Goal: Task Accomplishment & Management: Complete application form

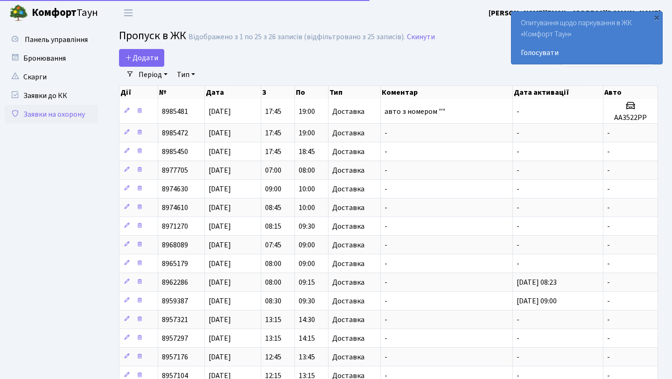
select select "25"
click at [489, 79] on div "Період [DATE] - [DATE] Тип - Доставка Таксі Гості Сервіс Очистити фільтри" at bounding box center [392, 75] width 516 height 16
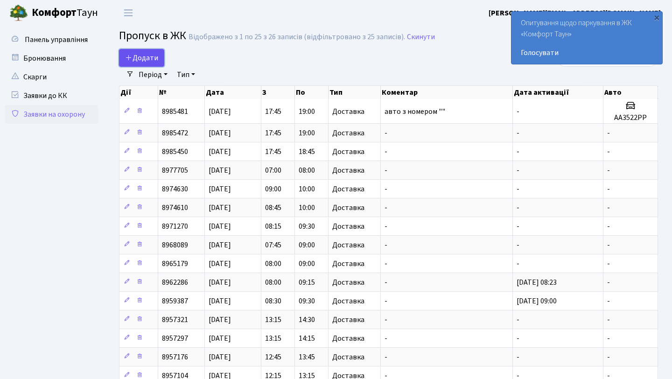
click at [149, 63] on link "Додати" at bounding box center [141, 58] width 45 height 18
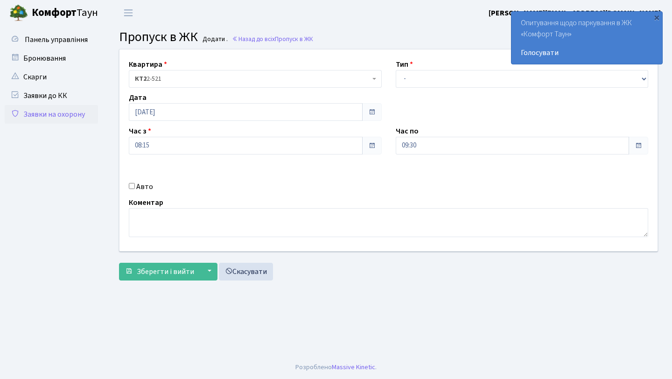
click at [425, 62] on div "Тип - Доставка Таксі Гості Сервіс" at bounding box center [522, 73] width 267 height 29
click at [425, 71] on select "- Доставка Таксі Гості Сервіс" at bounding box center [522, 79] width 253 height 18
select select "1"
click at [396, 70] on select "- Доставка Таксі Гості Сервіс" at bounding box center [522, 79] width 253 height 18
click at [150, 273] on span "Зберегти і вийти" at bounding box center [165, 271] width 57 height 10
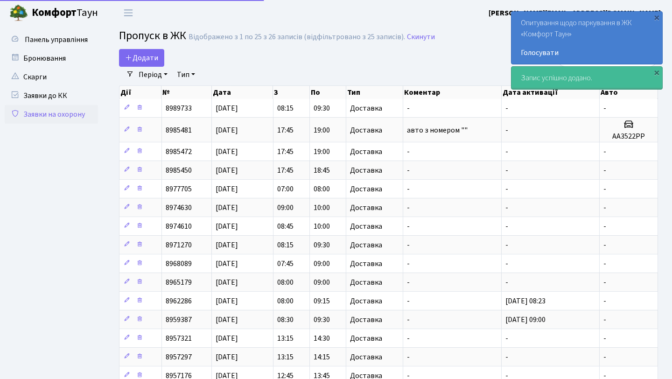
select select "25"
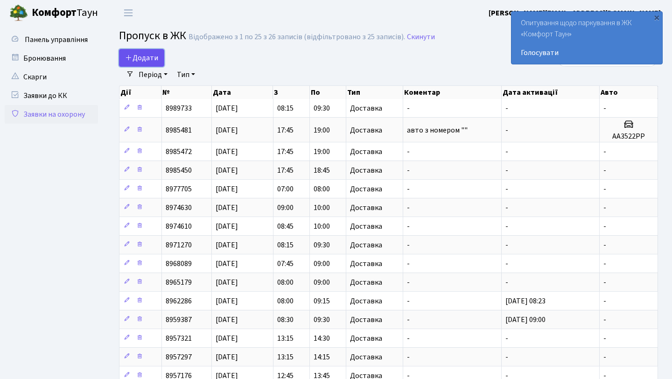
click at [143, 59] on span "Додати" at bounding box center [141, 58] width 33 height 10
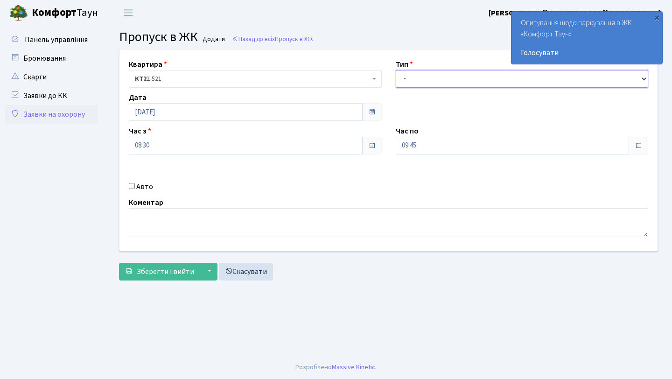
click at [483, 73] on select "- Доставка Таксі Гості Сервіс" at bounding box center [522, 79] width 253 height 18
select select "1"
click at [396, 70] on select "- Доставка Таксі Гості Сервіс" at bounding box center [522, 79] width 253 height 18
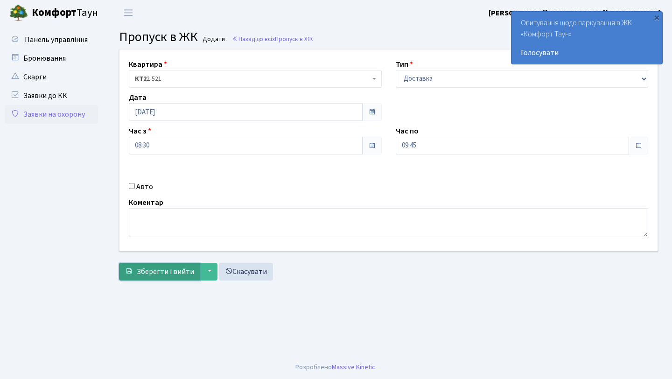
click at [176, 277] on button "Зберегти і вийти" at bounding box center [159, 272] width 81 height 18
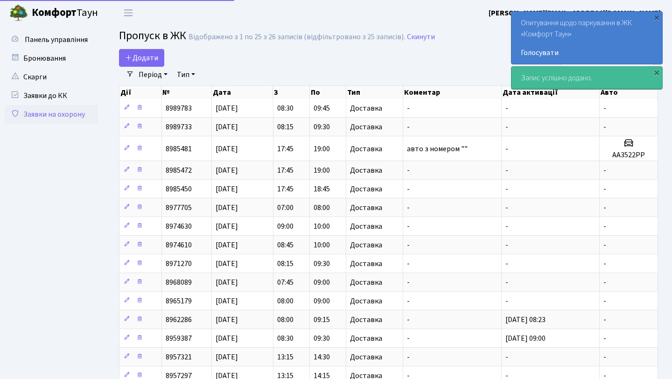
select select "25"
